Goal: Find specific page/section: Find specific page/section

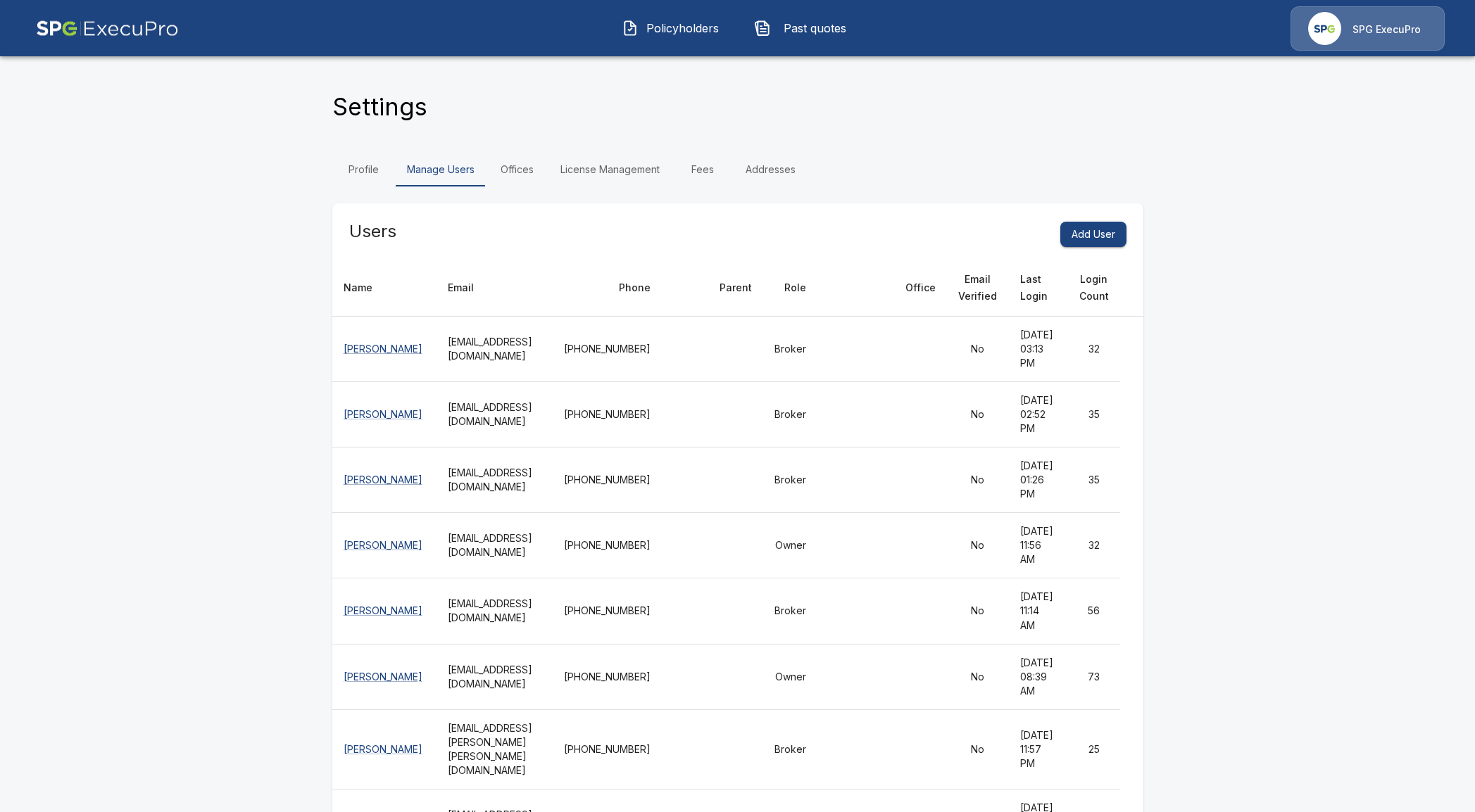
scroll to position [220, 0]
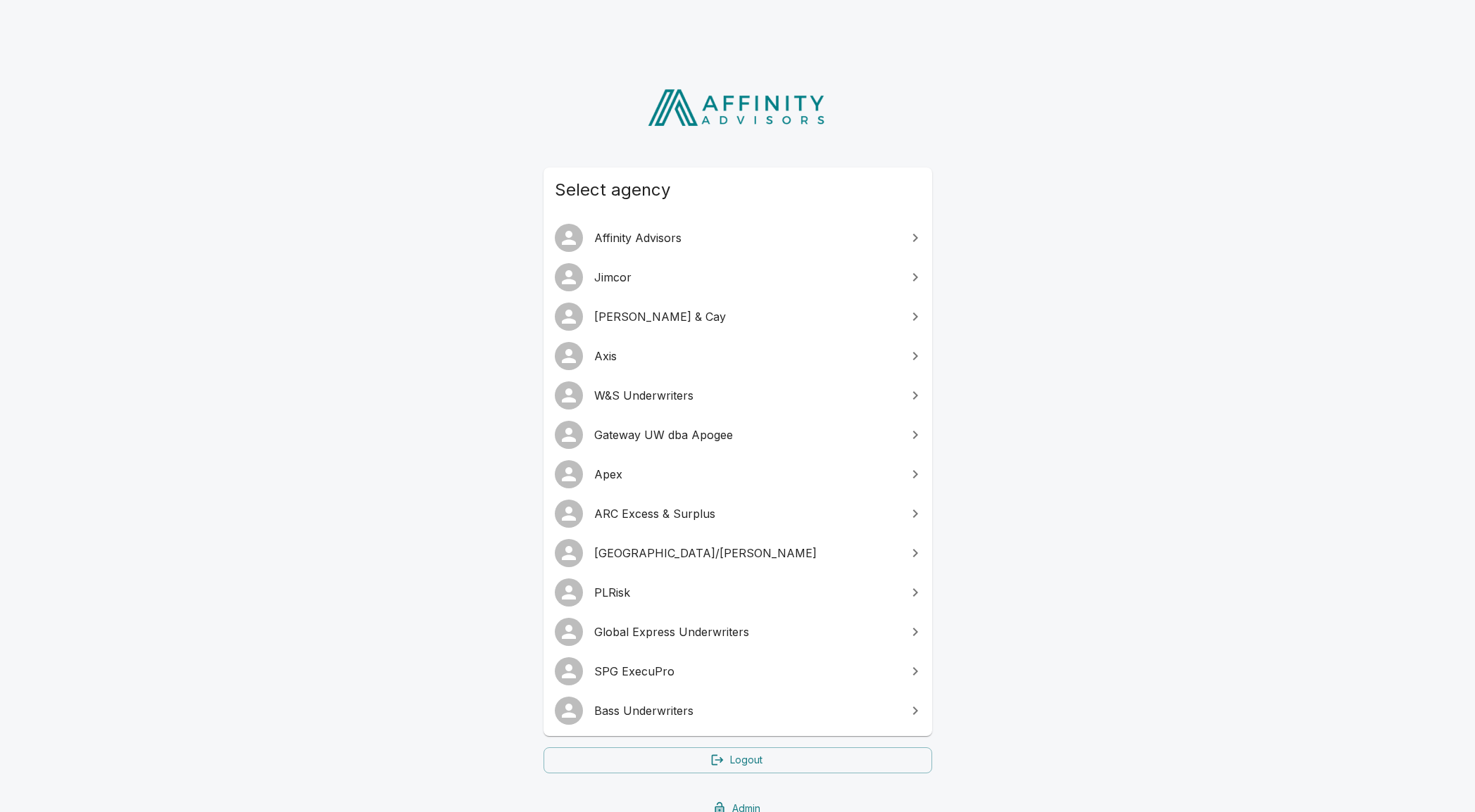
click at [671, 674] on span "SPG ExecuPro" at bounding box center [746, 672] width 304 height 17
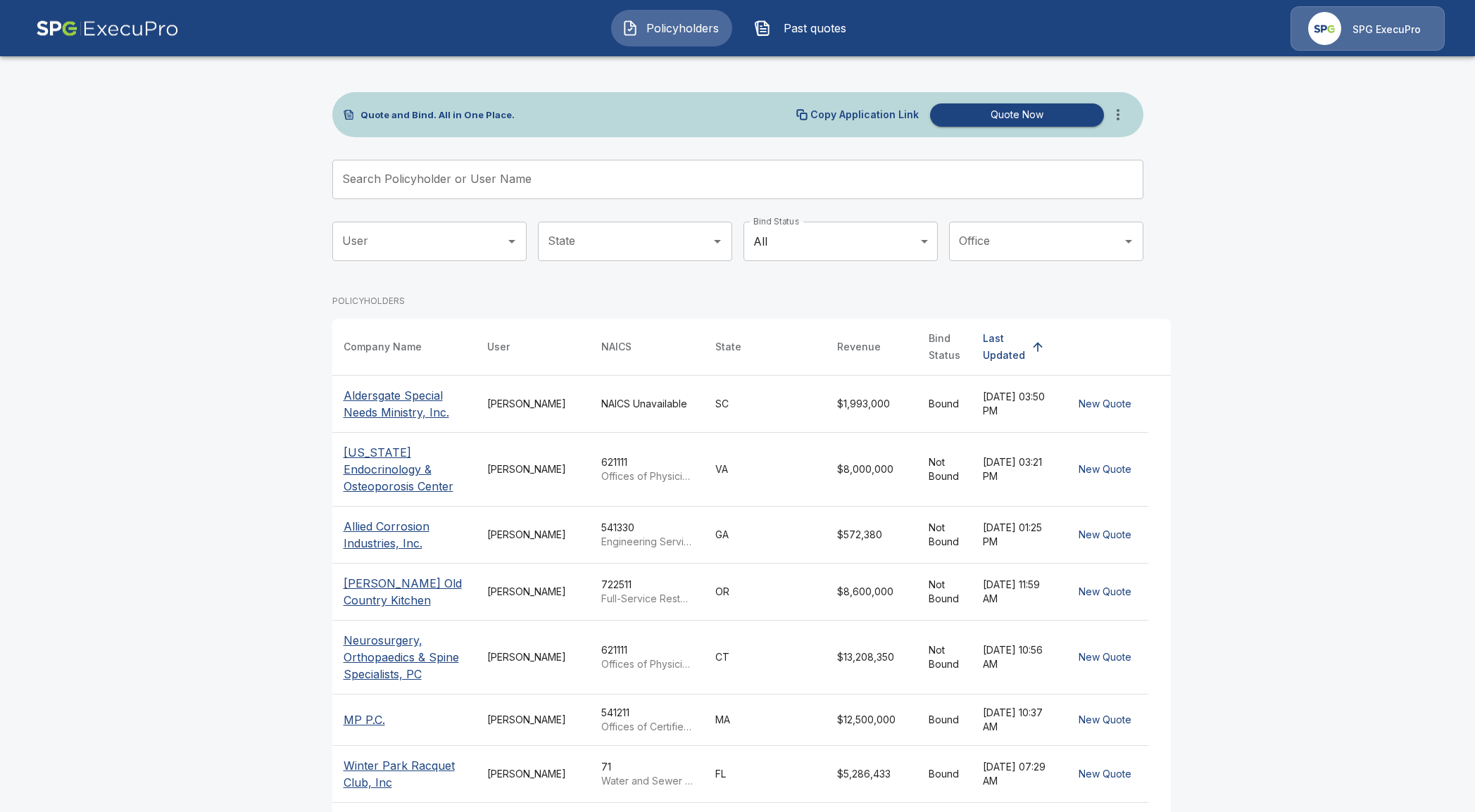
click at [378, 395] on p "Aldersgate Special Needs Ministry, Inc." at bounding box center [404, 404] width 121 height 34
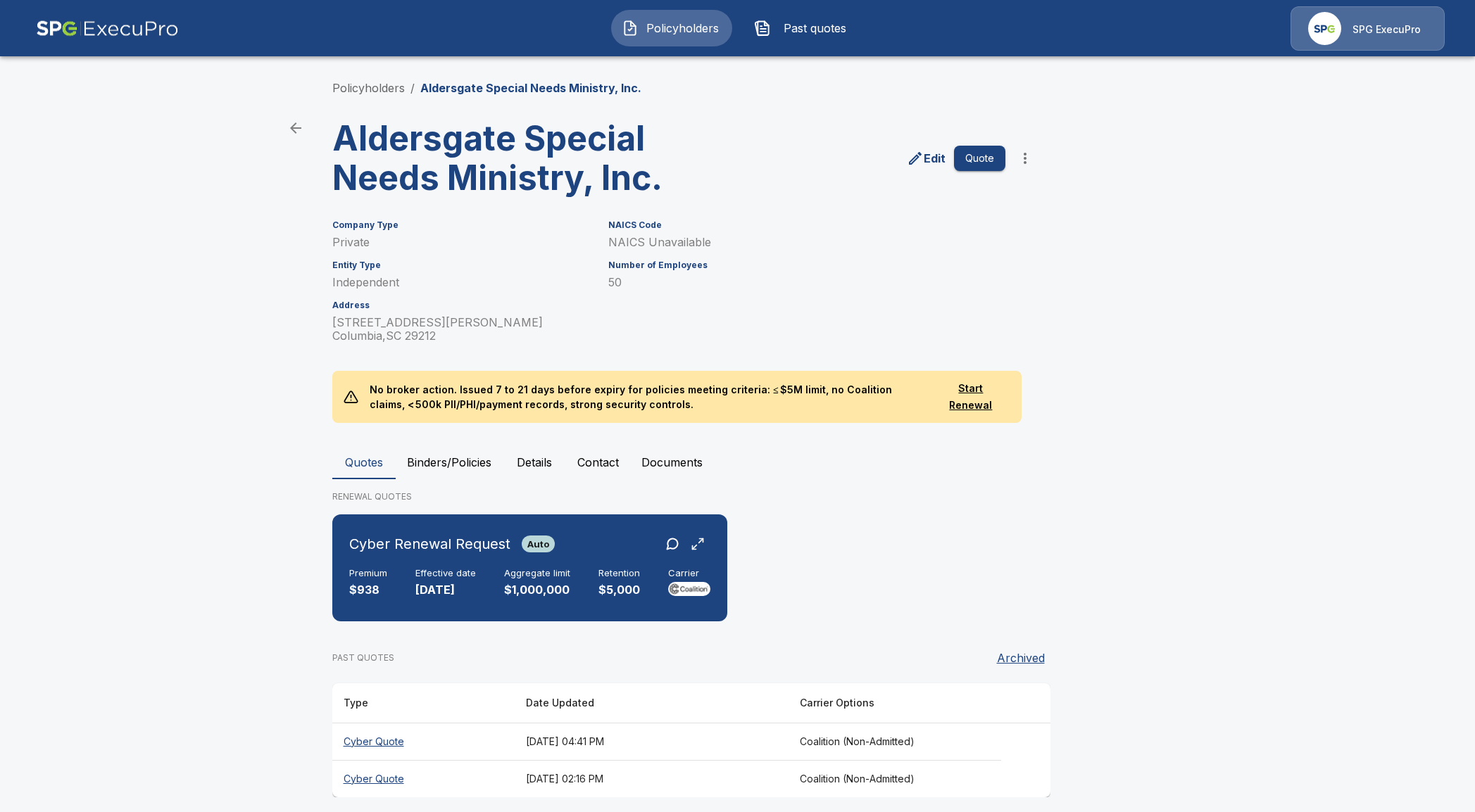
click at [391, 737] on th "Cyber Quote" at bounding box center [423, 741] width 182 height 38
